Goal: Find specific page/section: Find specific page/section

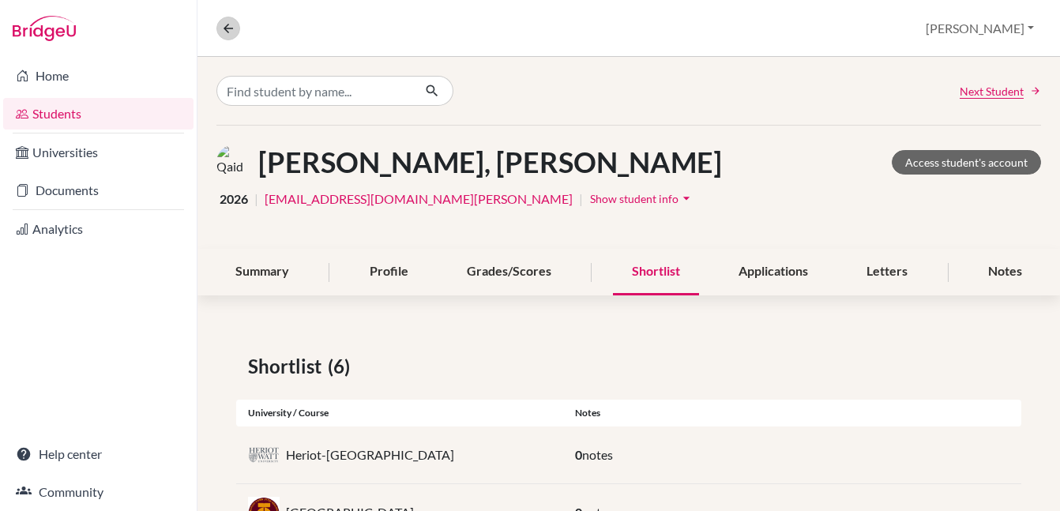
scroll to position [291, 0]
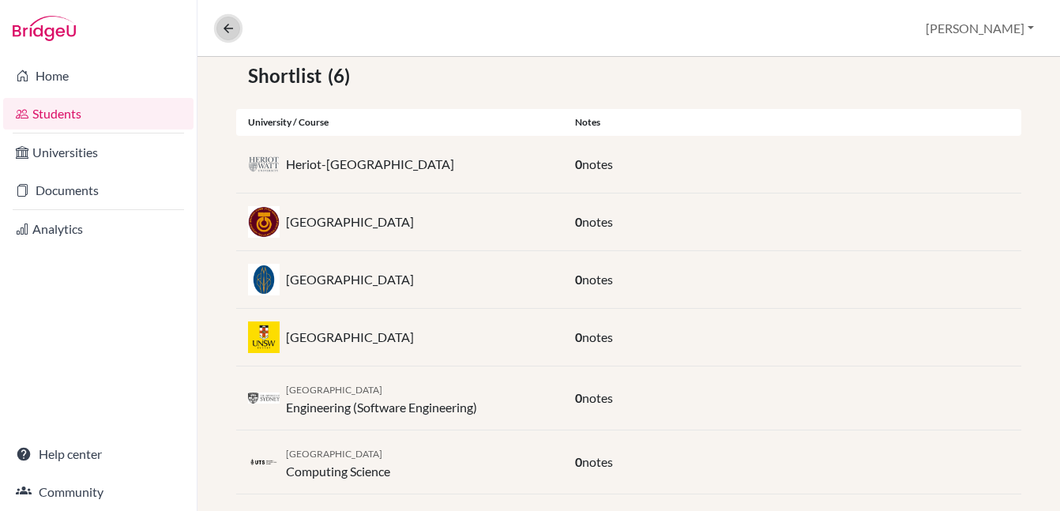
click at [236, 29] on button at bounding box center [229, 29] width 24 height 24
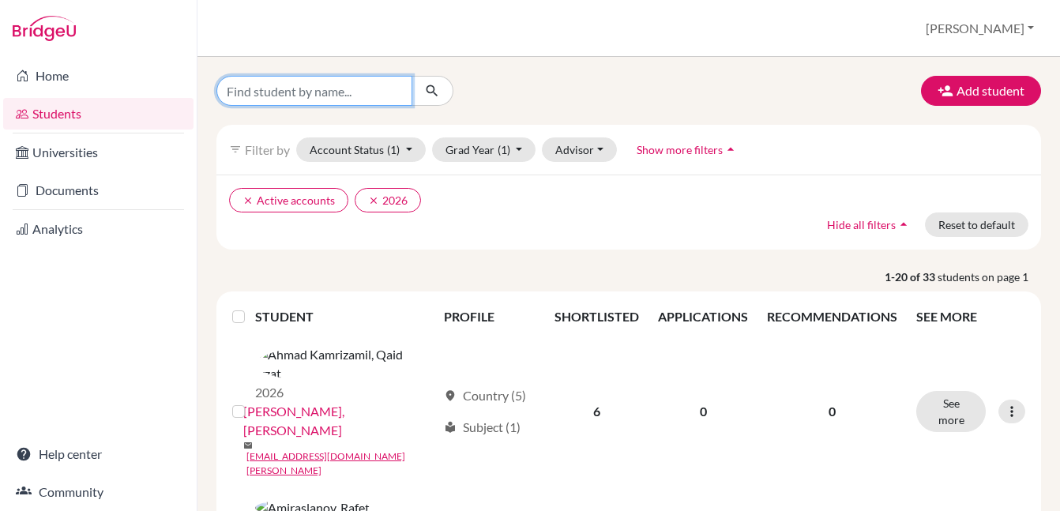
click at [288, 92] on input "Find student by name..." at bounding box center [315, 91] width 196 height 30
type input "Emmy"
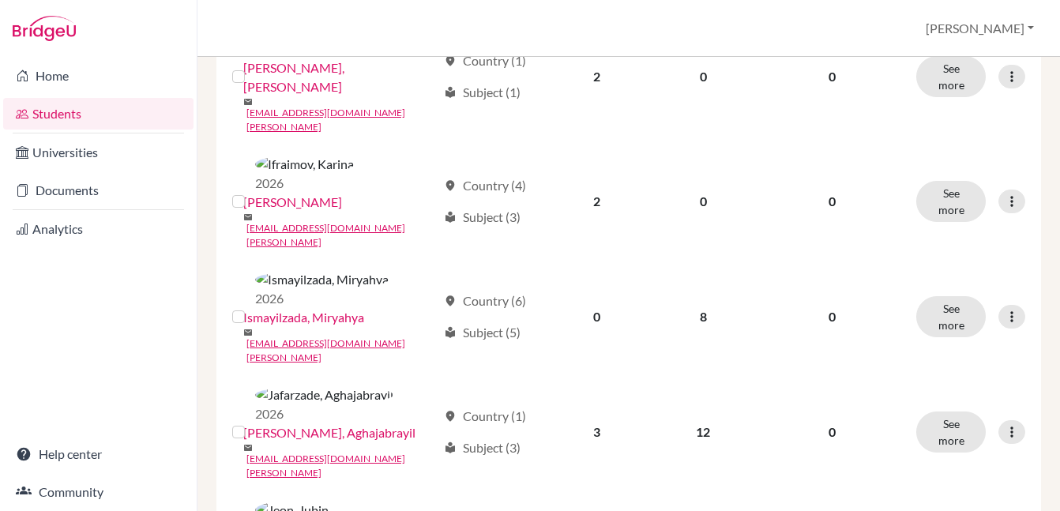
scroll to position [1343, 0]
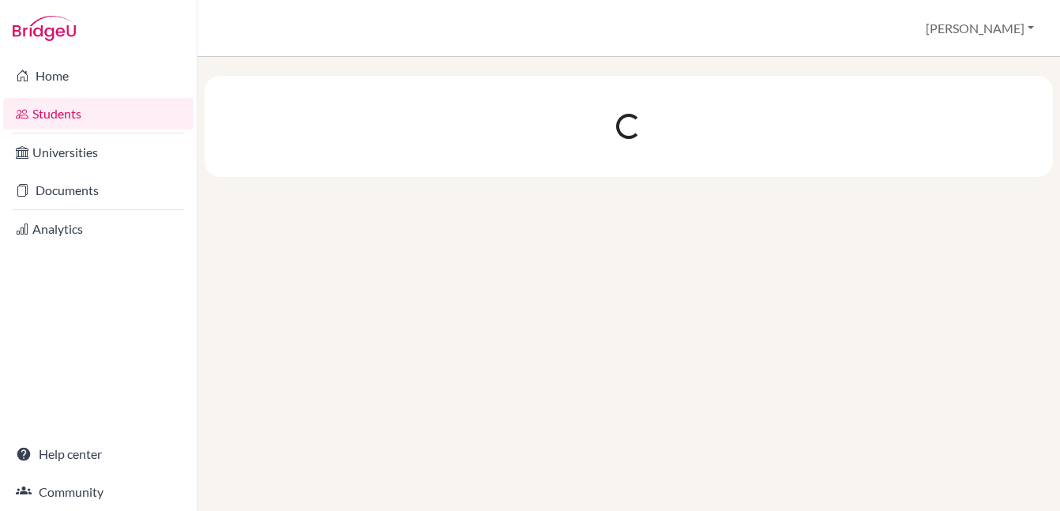
scroll to position [0, 0]
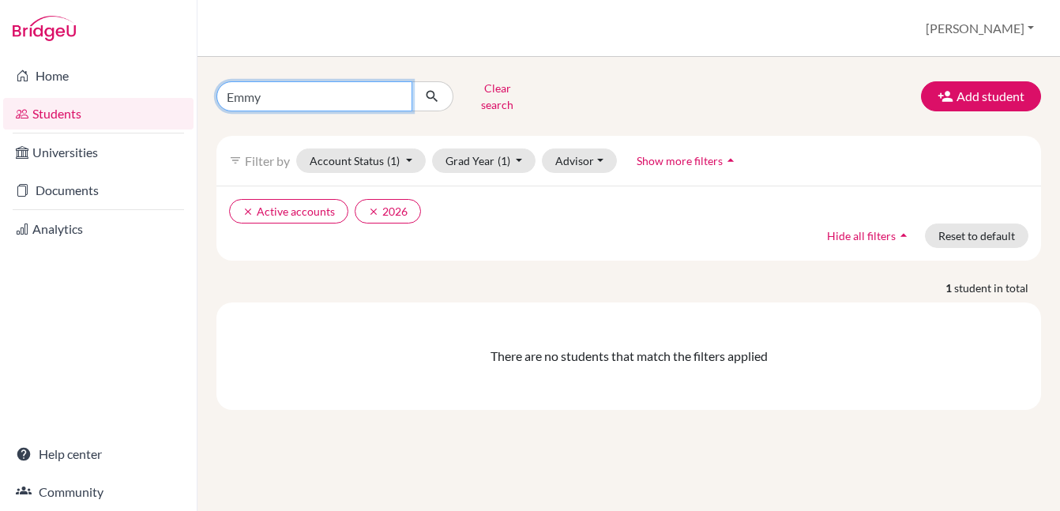
drag, startPoint x: 270, startPoint y: 92, endPoint x: 279, endPoint y: 92, distance: 8.7
click at [273, 92] on input "Emmy" at bounding box center [315, 96] width 196 height 30
drag, startPoint x: 279, startPoint y: 89, endPoint x: 198, endPoint y: 88, distance: 80.6
click at [198, 88] on div "Emmy Clear search Add student filter_list Filter by Account Status (1) Active a…" at bounding box center [629, 284] width 863 height 454
type input "Ye"
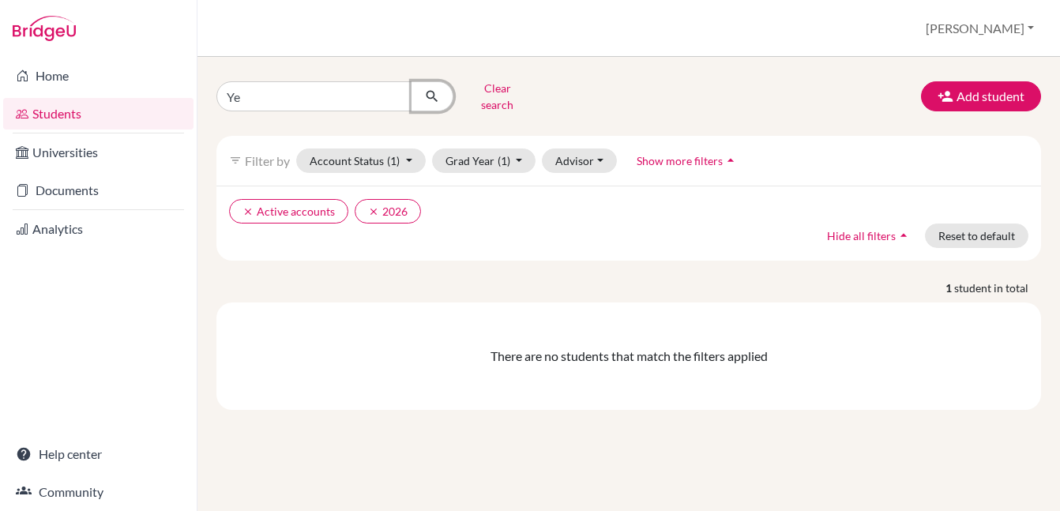
click at [439, 95] on icon "submit" at bounding box center [432, 96] width 16 height 16
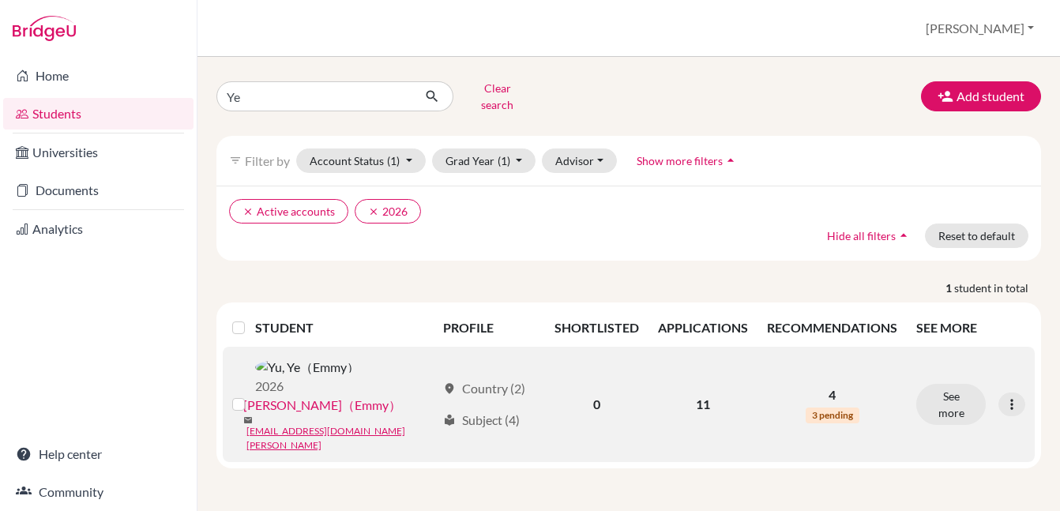
click at [348, 396] on link "[PERSON_NAME]（Emmy）" at bounding box center [322, 405] width 158 height 19
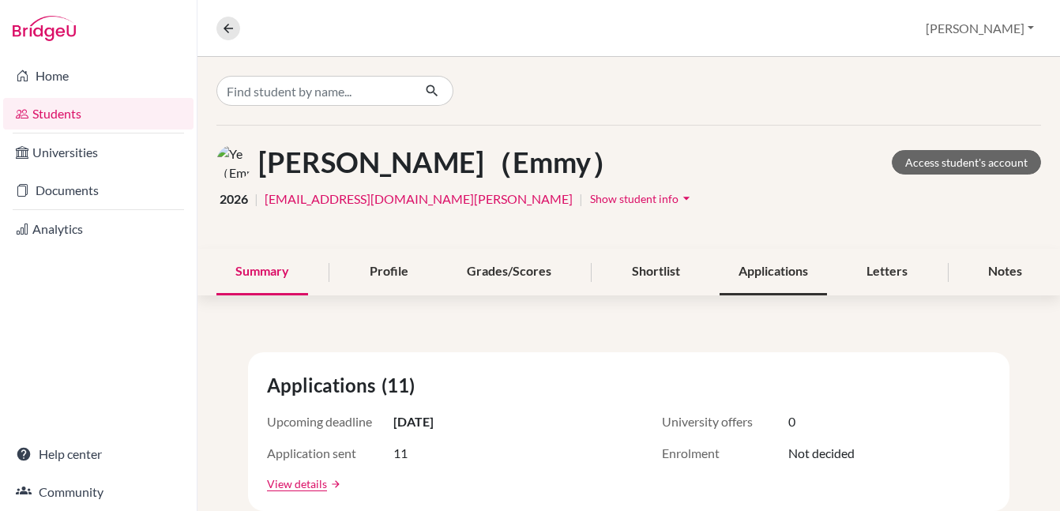
click at [791, 265] on div "Applications" at bounding box center [773, 272] width 107 height 47
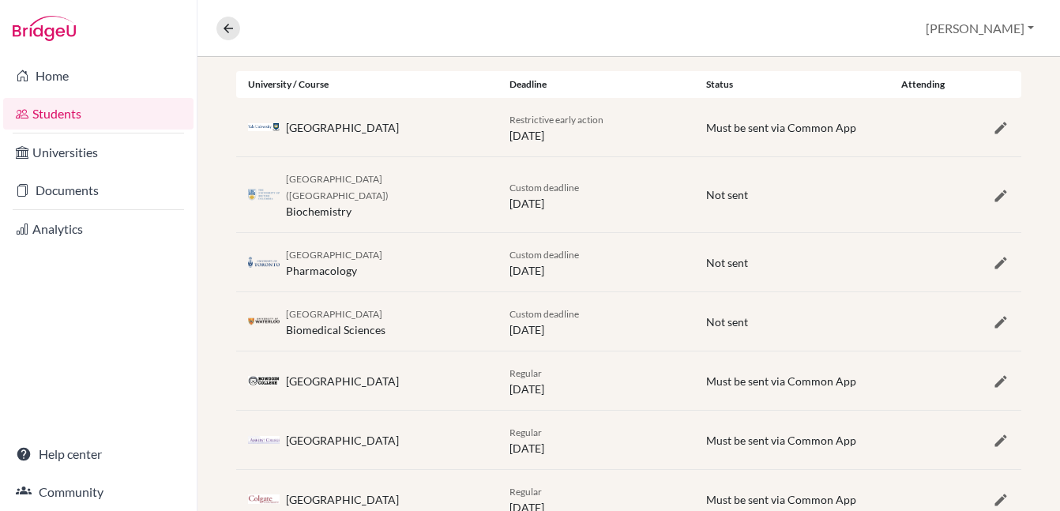
scroll to position [302, 0]
